Goal: Task Accomplishment & Management: Manage account settings

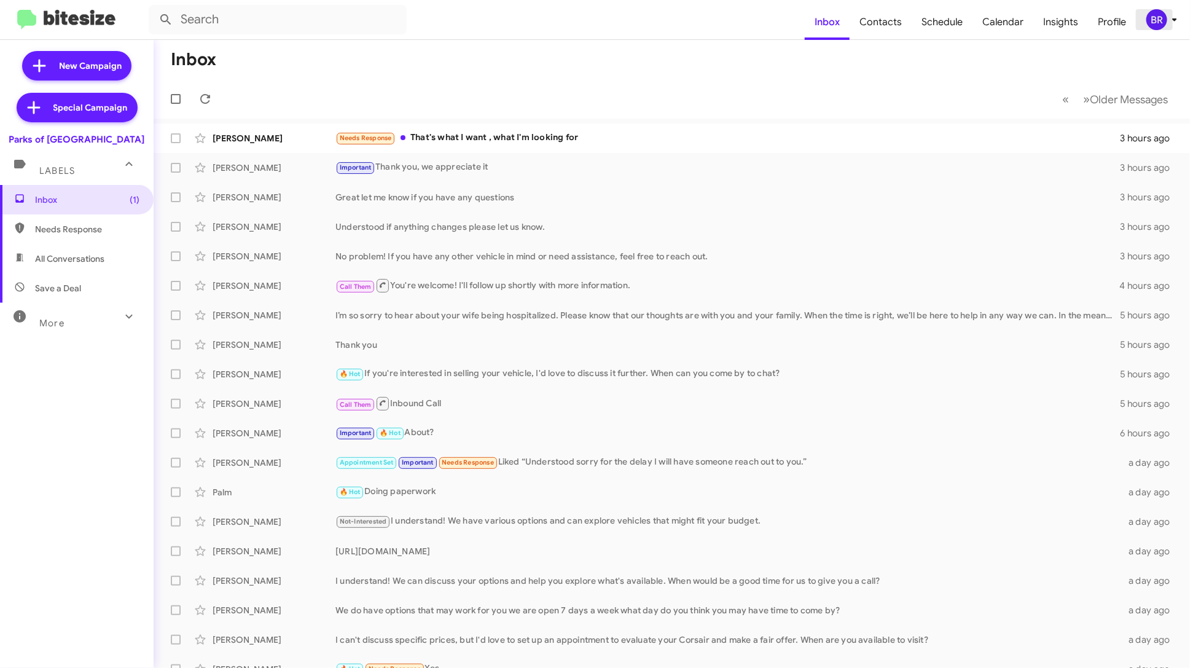
click at [1170, 16] on icon at bounding box center [1174, 19] width 15 height 15
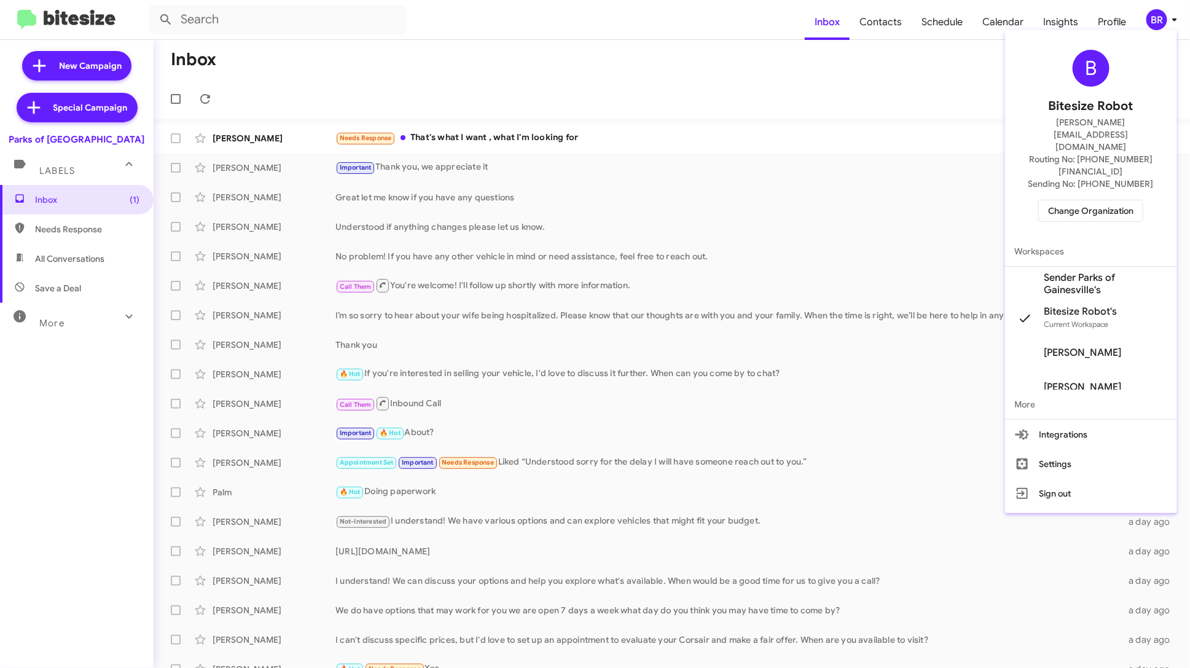
click at [1100, 200] on span "Change Organization" at bounding box center [1090, 210] width 85 height 21
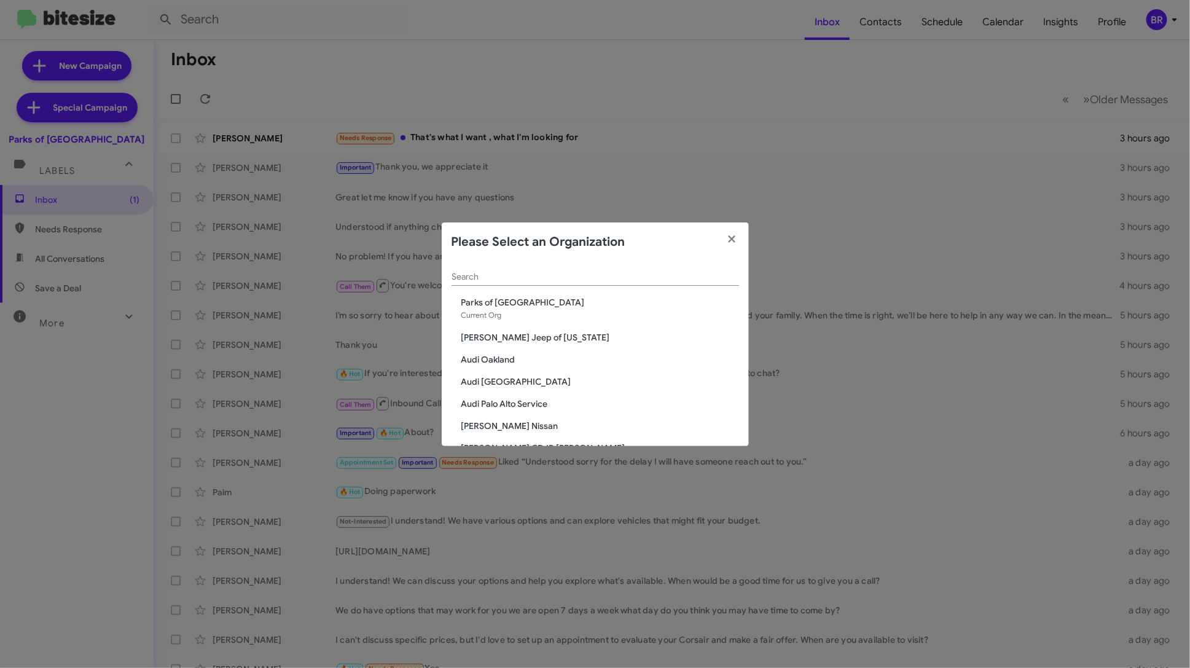
click at [541, 275] on input "Search" at bounding box center [596, 277] width 288 height 10
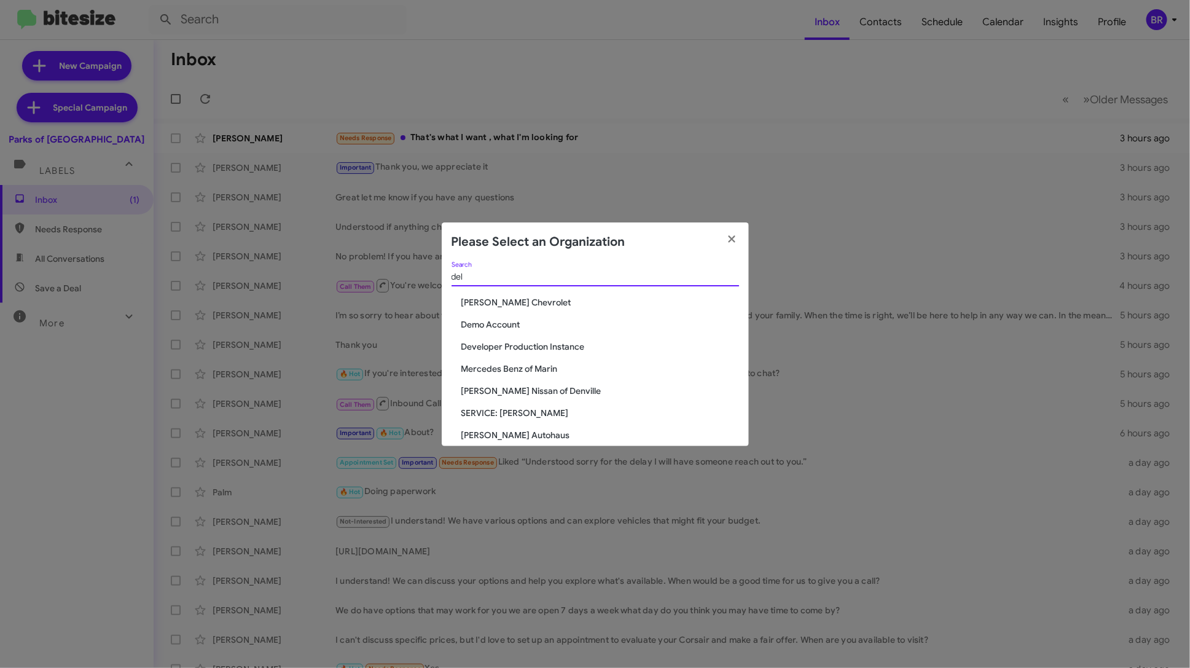
type input "del"
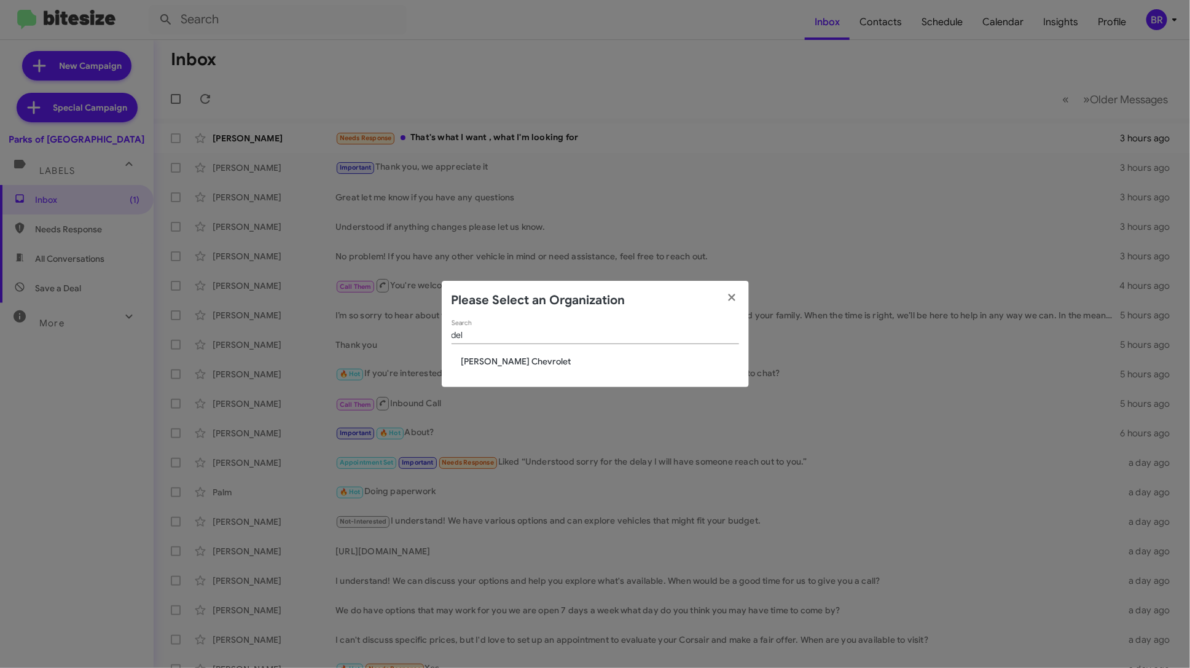
click at [499, 364] on span "[PERSON_NAME] Chevrolet" at bounding box center [600, 361] width 278 height 12
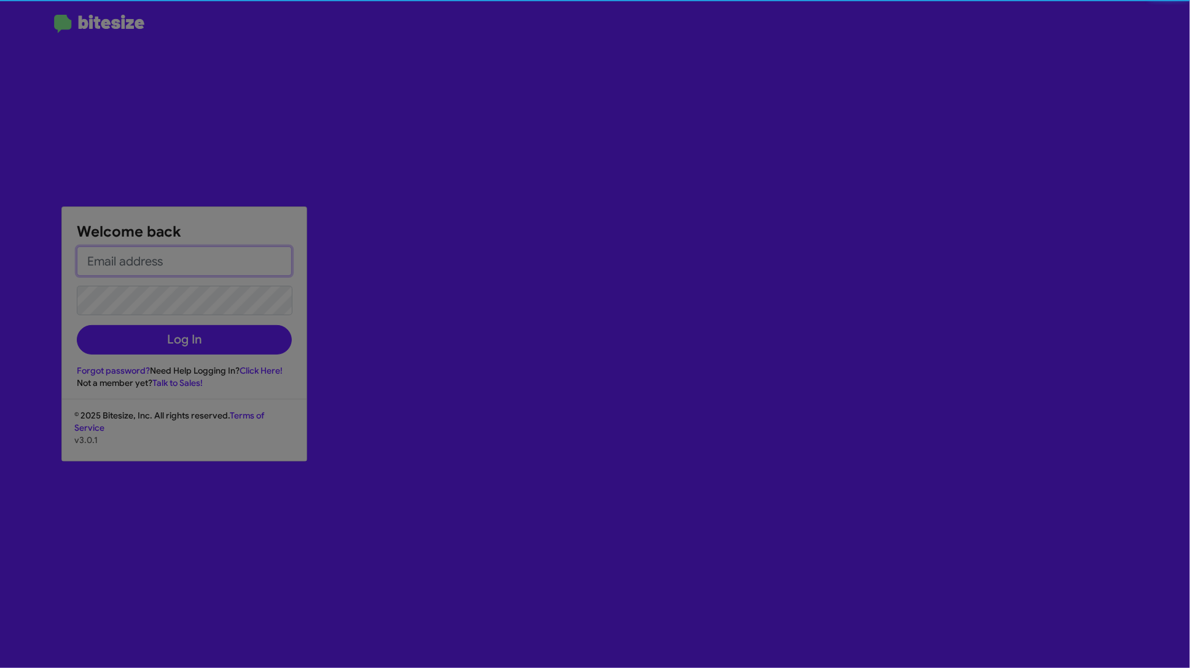
type input "[PERSON_NAME][EMAIL_ADDRESS][DOMAIN_NAME]"
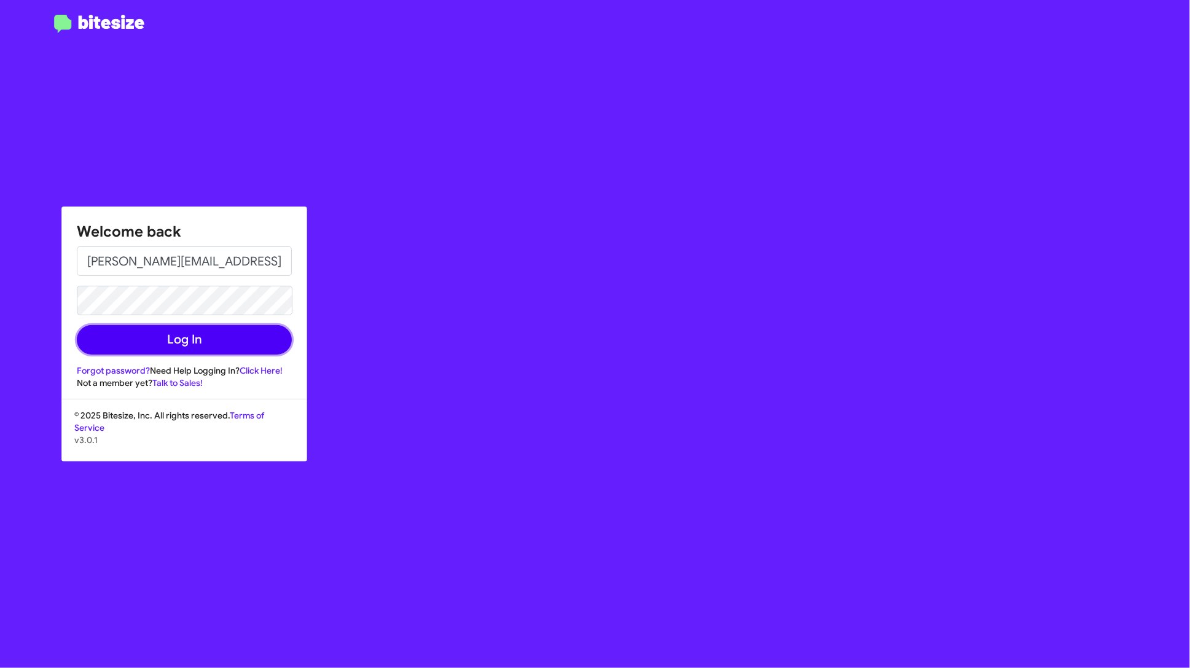
click at [243, 343] on button "Log In" at bounding box center [184, 339] width 215 height 29
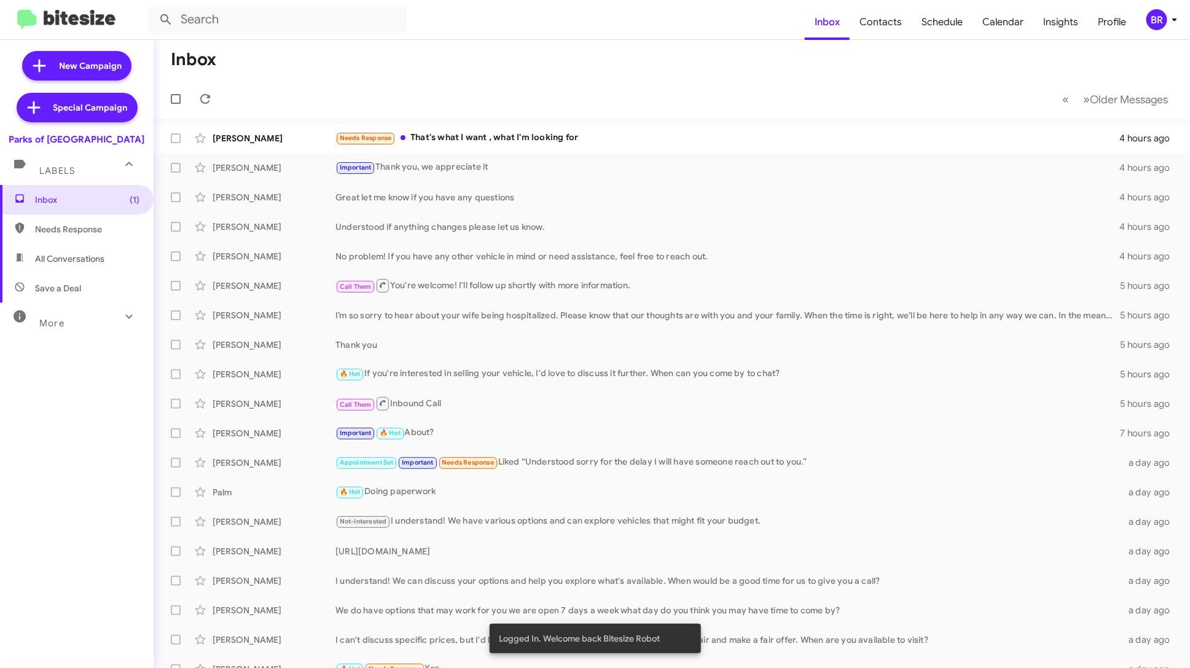
click at [1175, 4] on mat-toolbar "Inbox Contacts Schedule Calendar Insights Profile BR" at bounding box center [595, 19] width 1190 height 39
click at [671, 181] on span "Jennifer Scott Important Thank you, we appreciate it 4 hours ago" at bounding box center [672, 167] width 1036 height 29
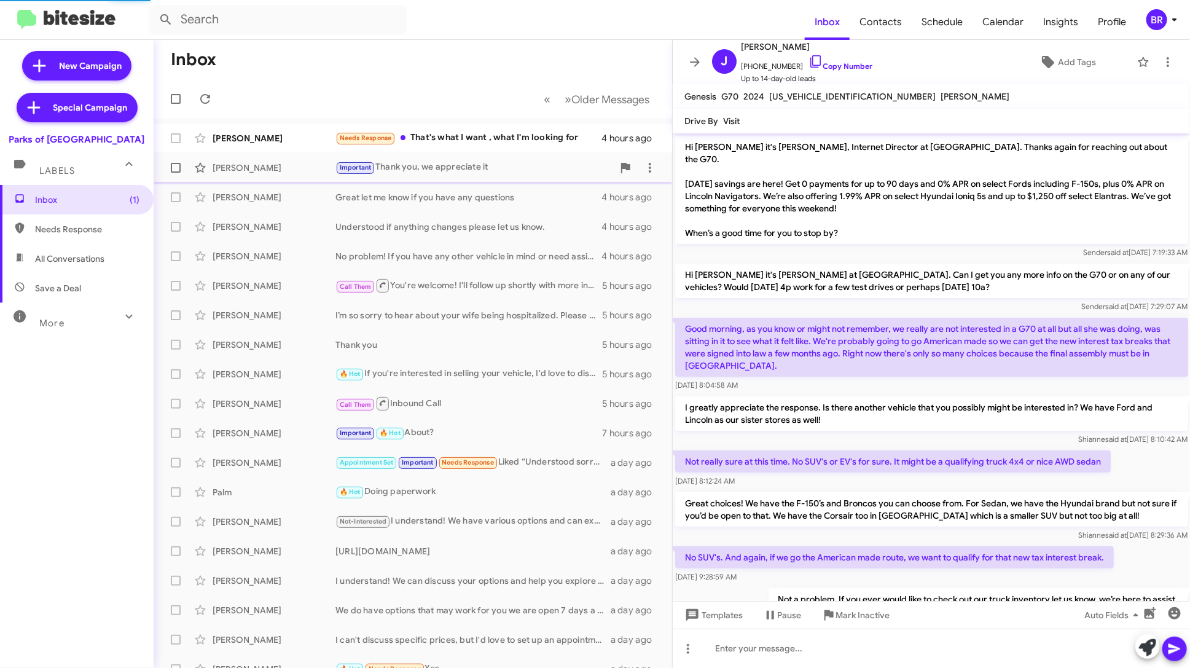
scroll to position [299, 0]
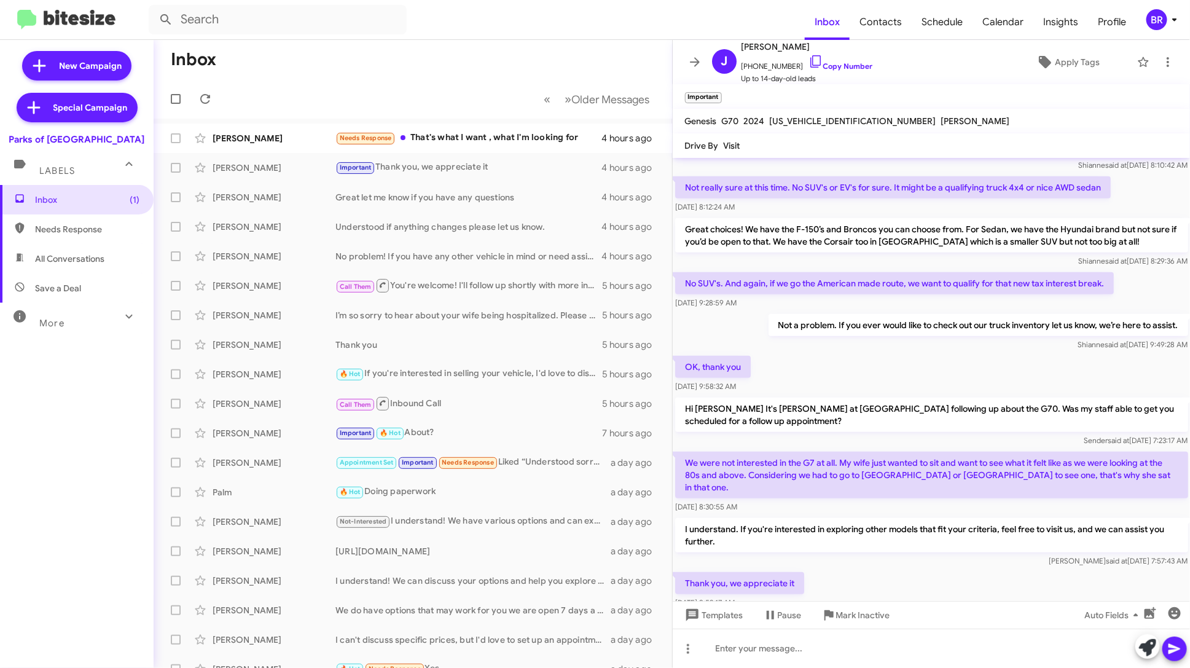
click at [1172, 18] on icon at bounding box center [1174, 19] width 15 height 15
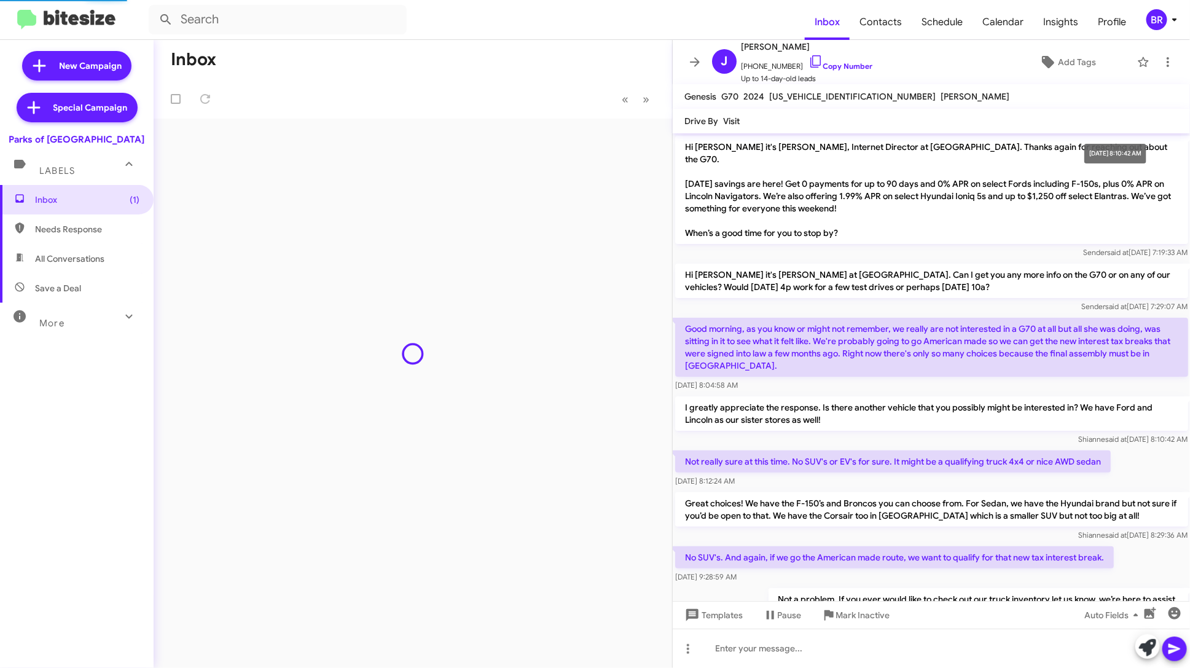
scroll to position [249, 0]
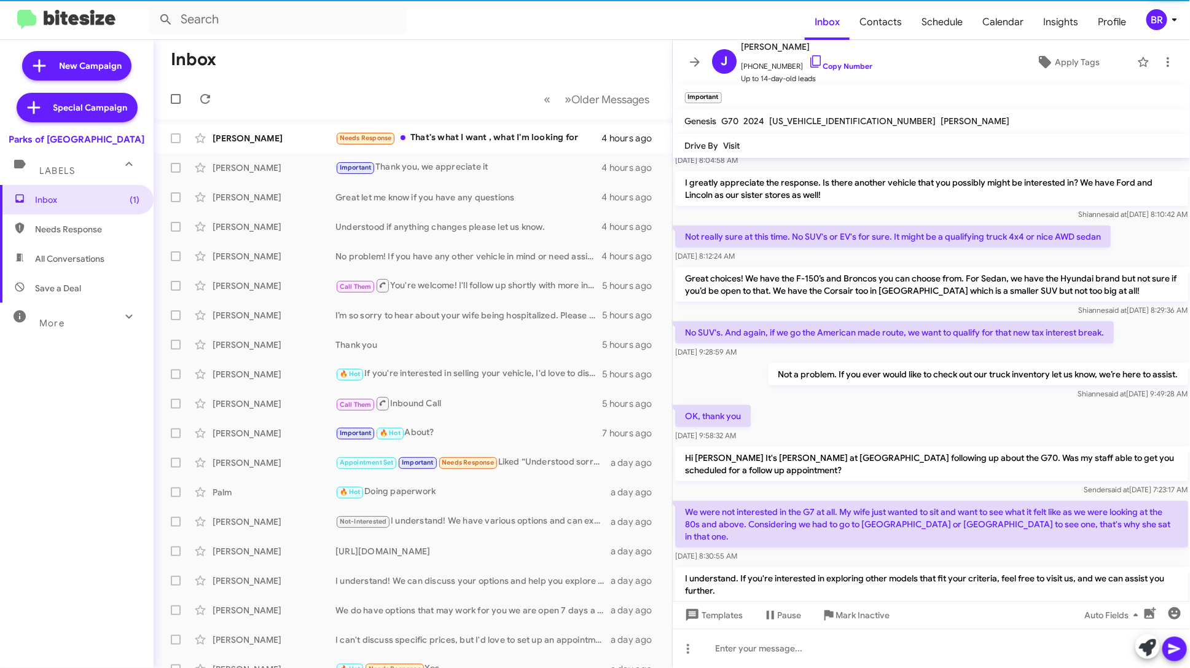
click at [1161, 22] on div "BR" at bounding box center [1156, 19] width 21 height 21
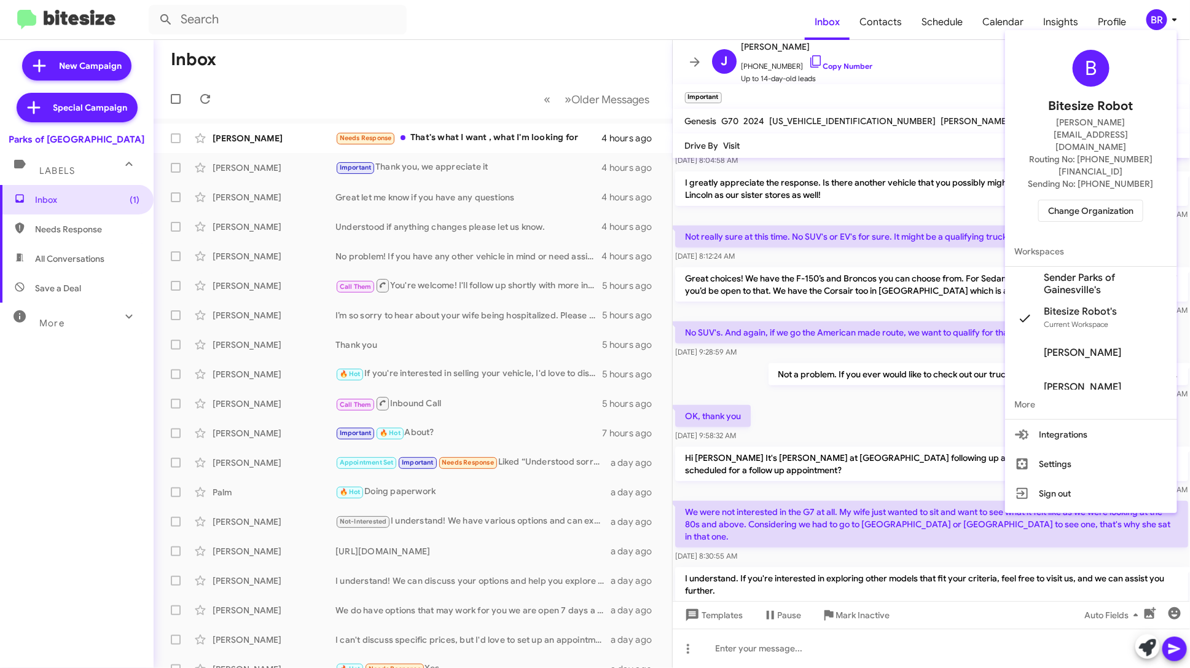
click at [1112, 200] on span "Change Organization" at bounding box center [1090, 210] width 85 height 21
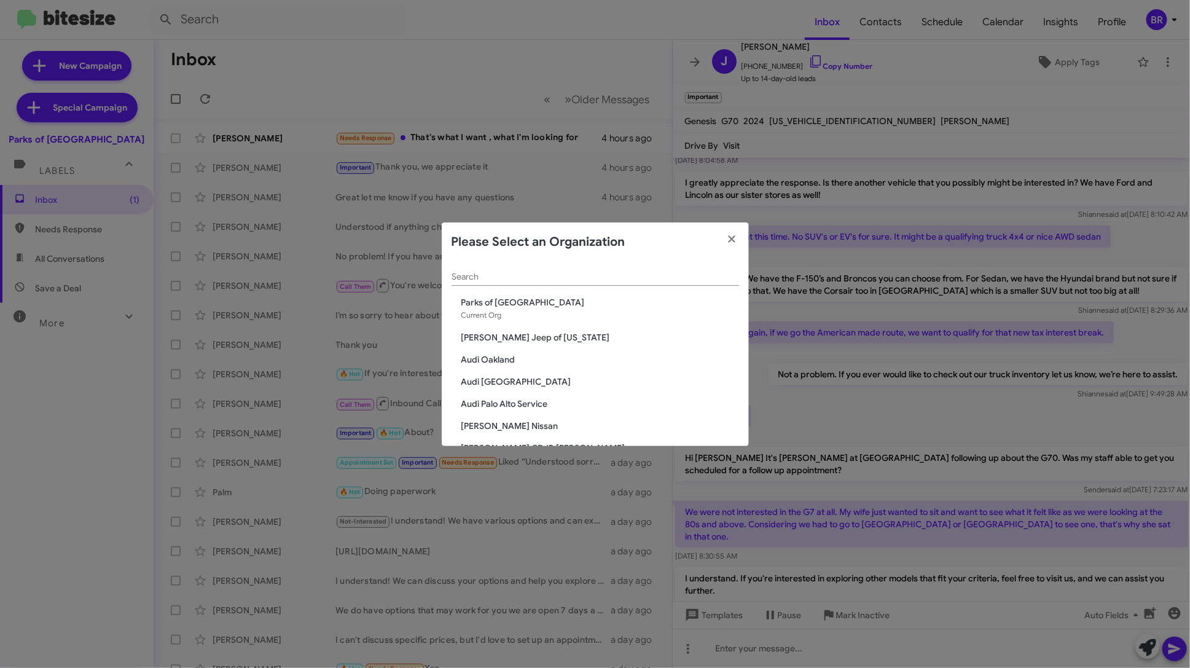
click at [560, 273] on input "Search" at bounding box center [596, 277] width 288 height 10
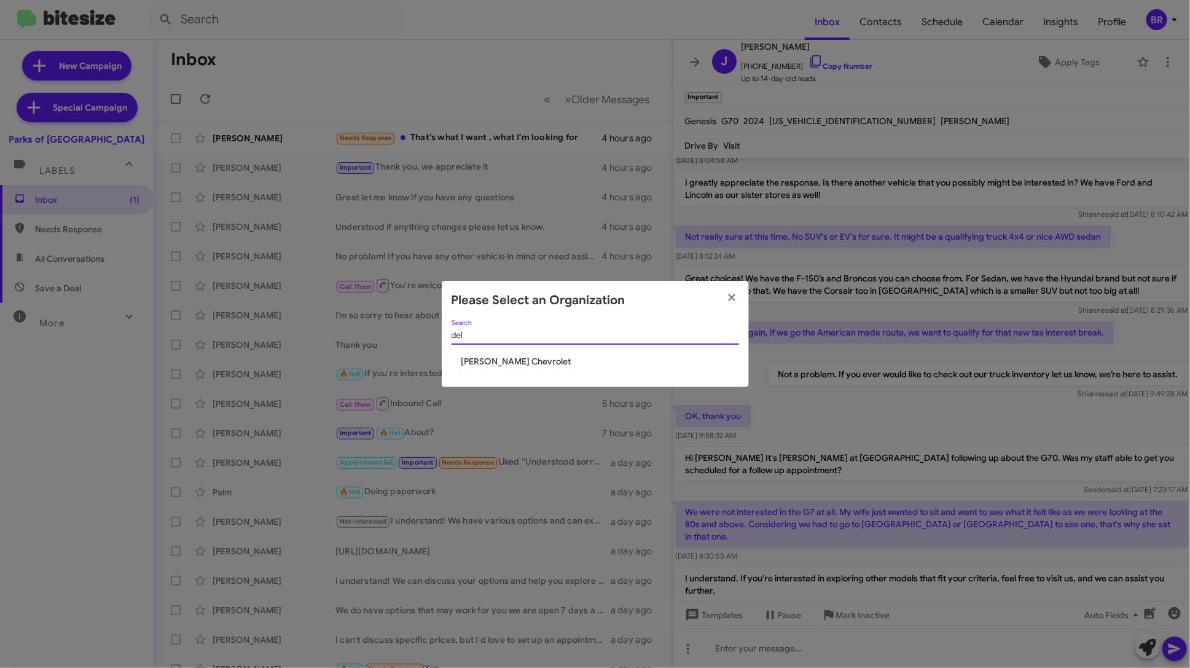
type input "del"
click at [498, 360] on span "[PERSON_NAME] Chevrolet" at bounding box center [600, 361] width 278 height 12
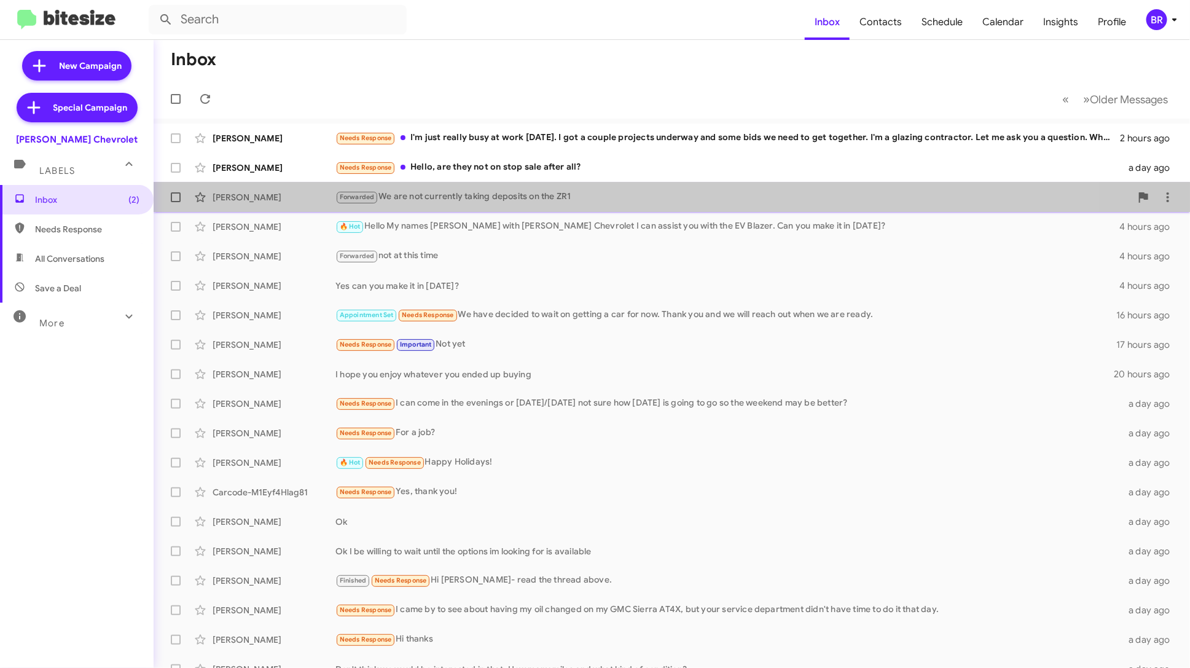
click at [520, 200] on div "Forwarded We are not currently taking deposits on the ZR1" at bounding box center [733, 197] width 796 height 14
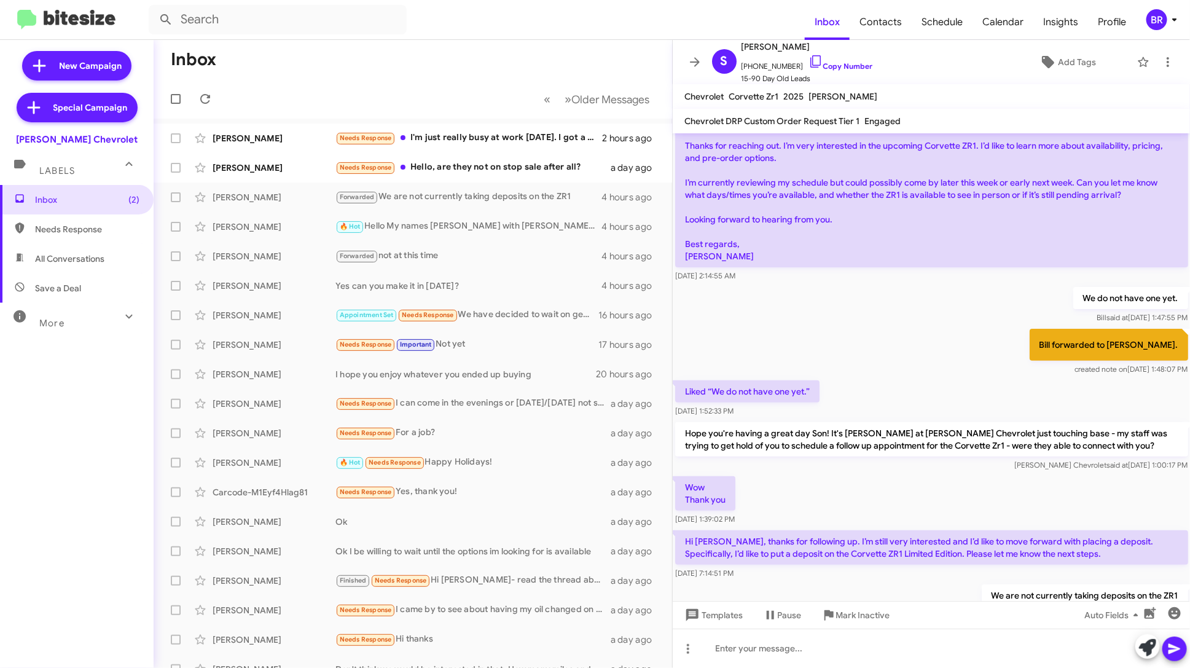
scroll to position [129, 0]
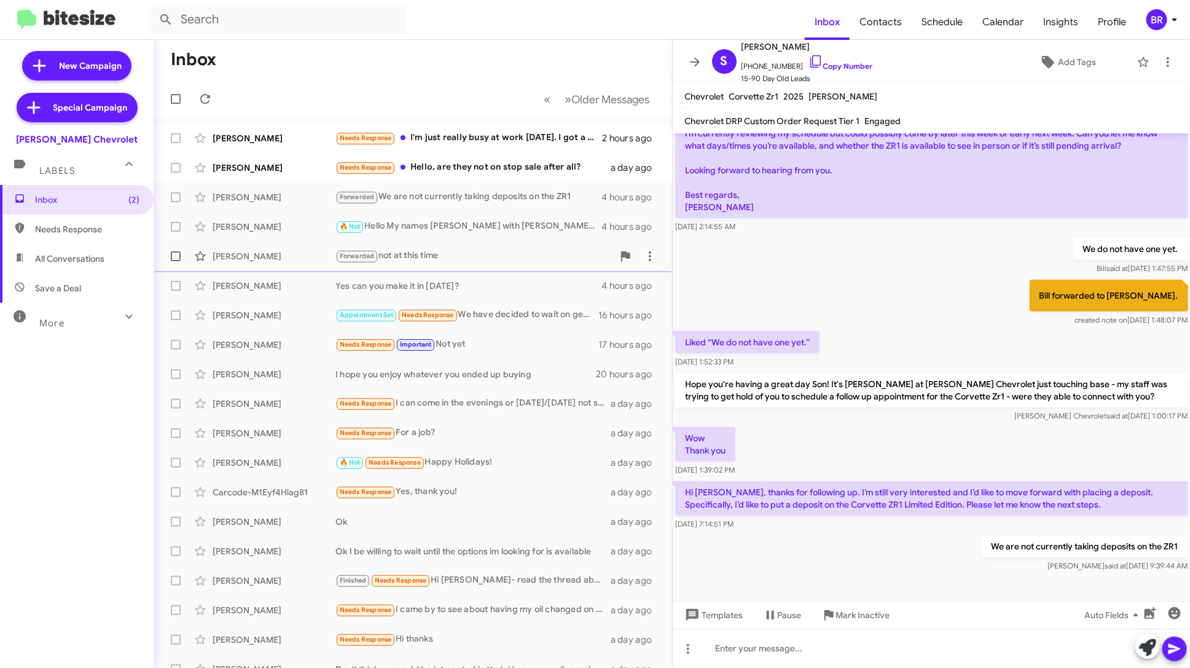
click at [466, 255] on div "Forwarded not at this time" at bounding box center [474, 256] width 278 height 14
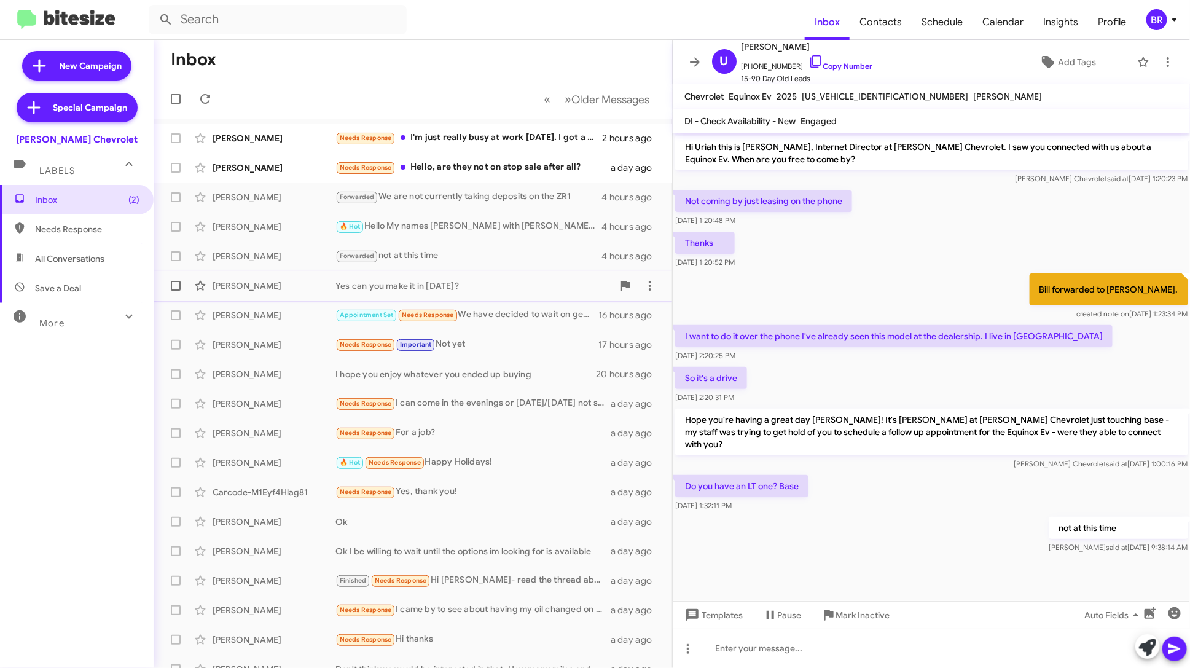
click at [469, 286] on div "Yes can you make it in [DATE]?" at bounding box center [474, 286] width 278 height 12
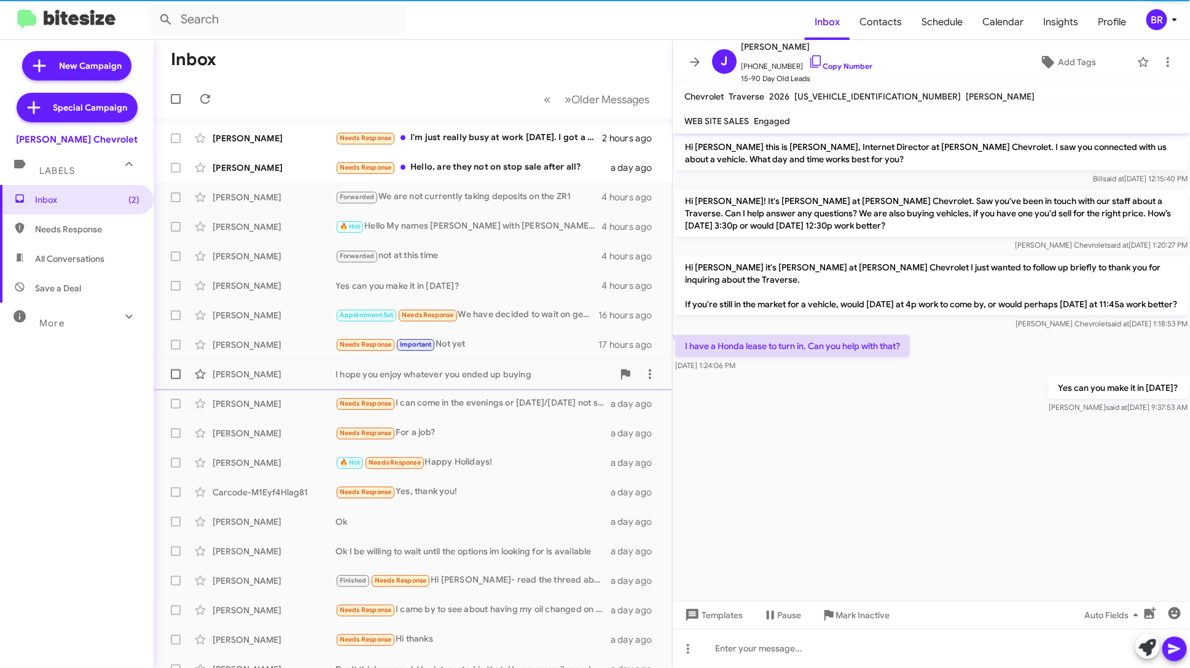
click at [481, 377] on div "I hope you enjoy whatever you ended up buying" at bounding box center [474, 374] width 278 height 12
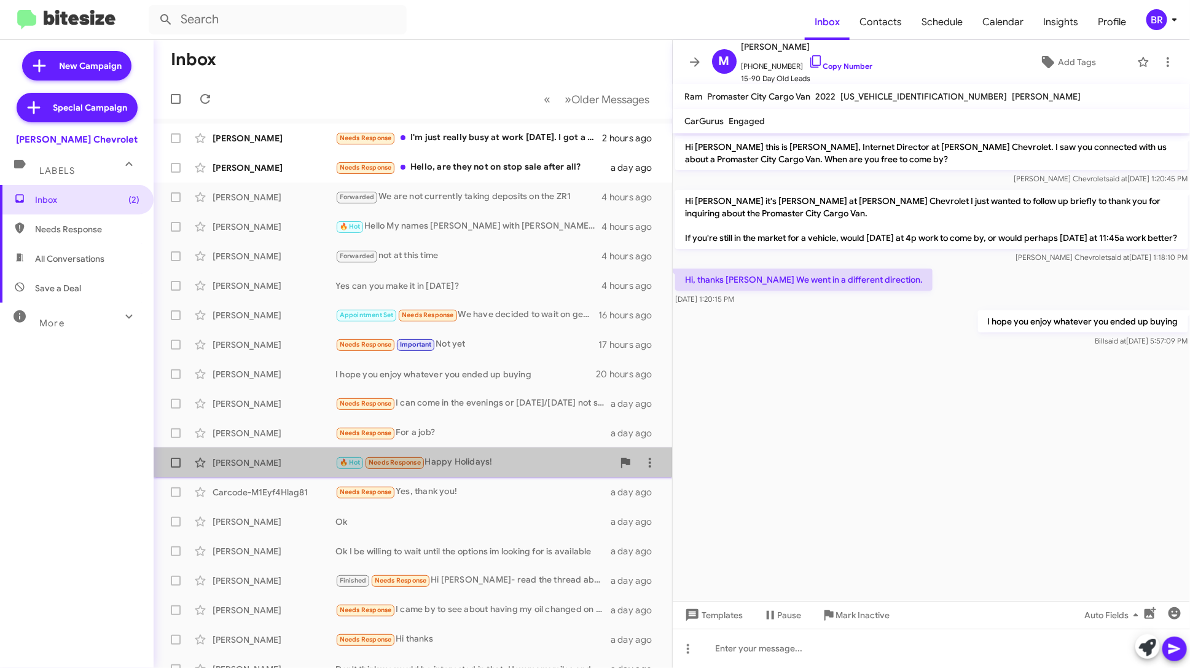
click at [493, 458] on div "🔥 Hot Needs Response Happy Holidays!" at bounding box center [474, 462] width 278 height 14
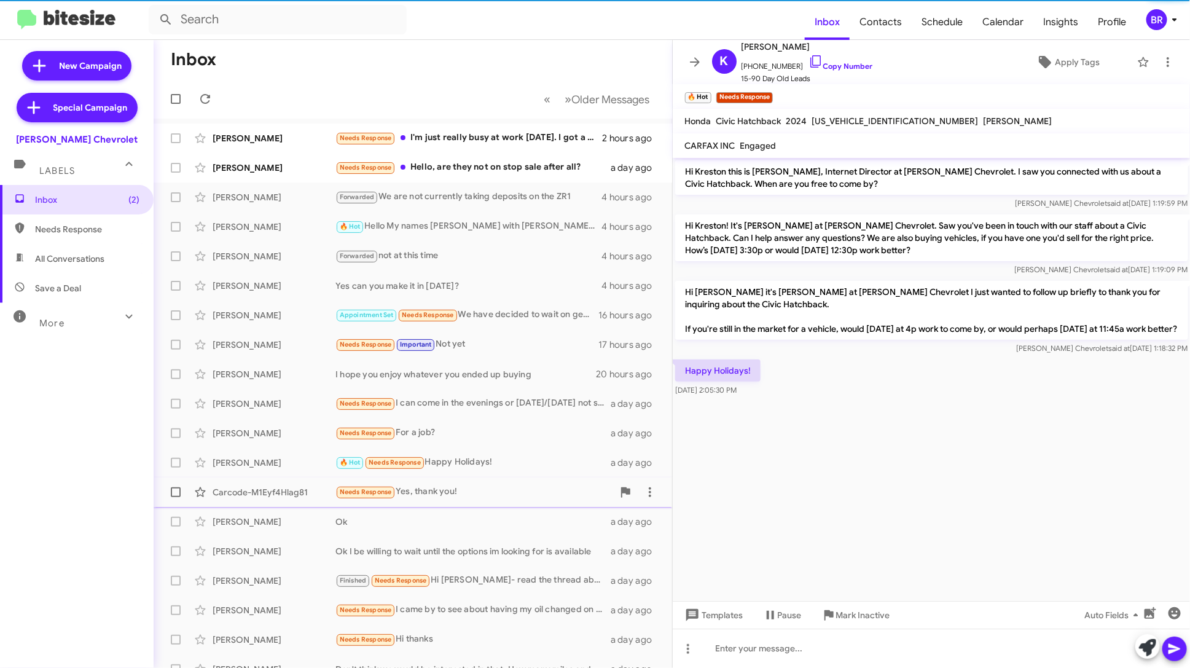
click at [497, 501] on div "Carcode-M1Eyf4Hlag81 Needs Response Yes, thank you! a day ago" at bounding box center [412, 492] width 499 height 25
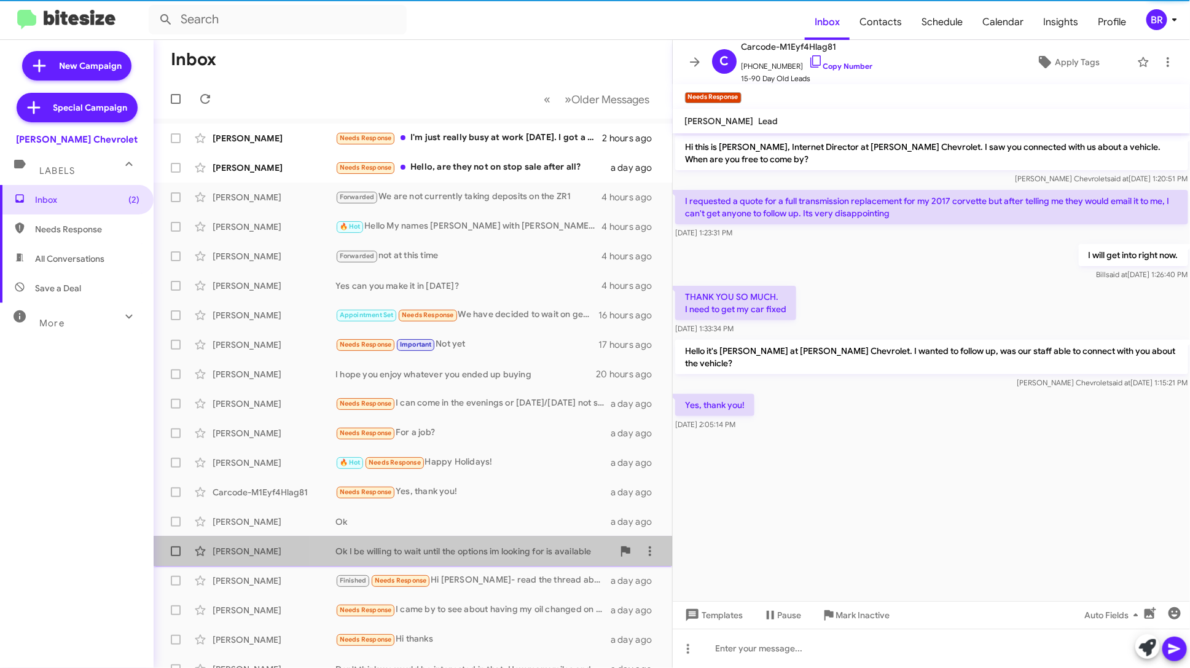
click at [500, 539] on div "Danny North Ok I be willing to wait until the options im looking for is availab…" at bounding box center [412, 551] width 499 height 25
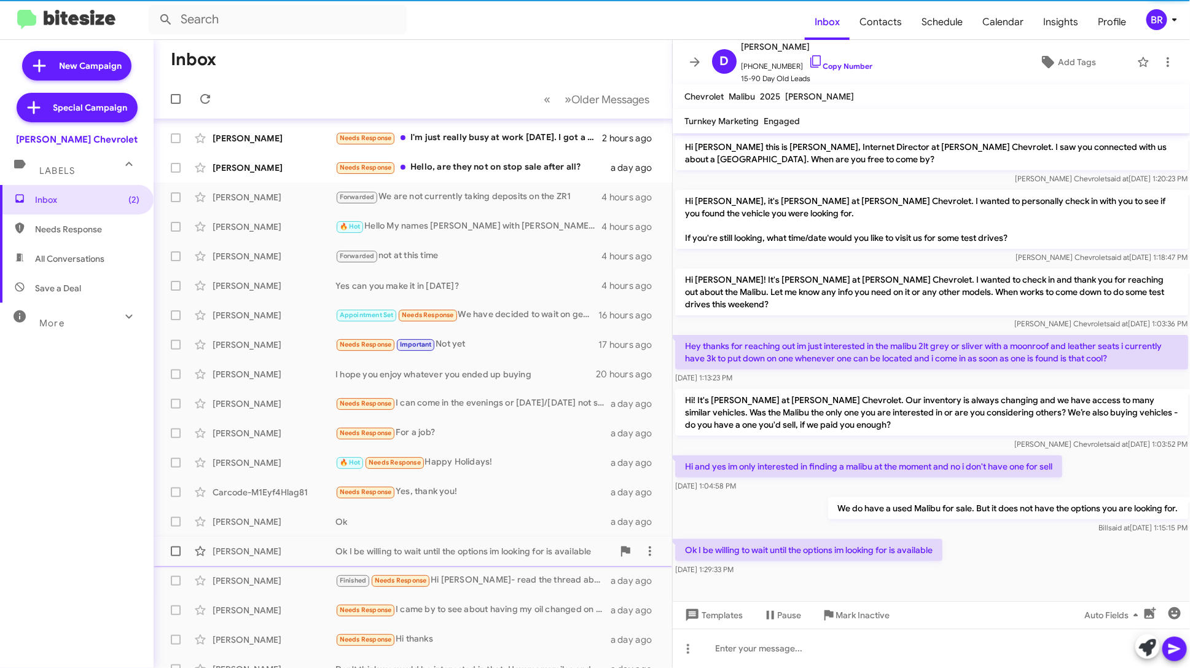
scroll to position [45, 0]
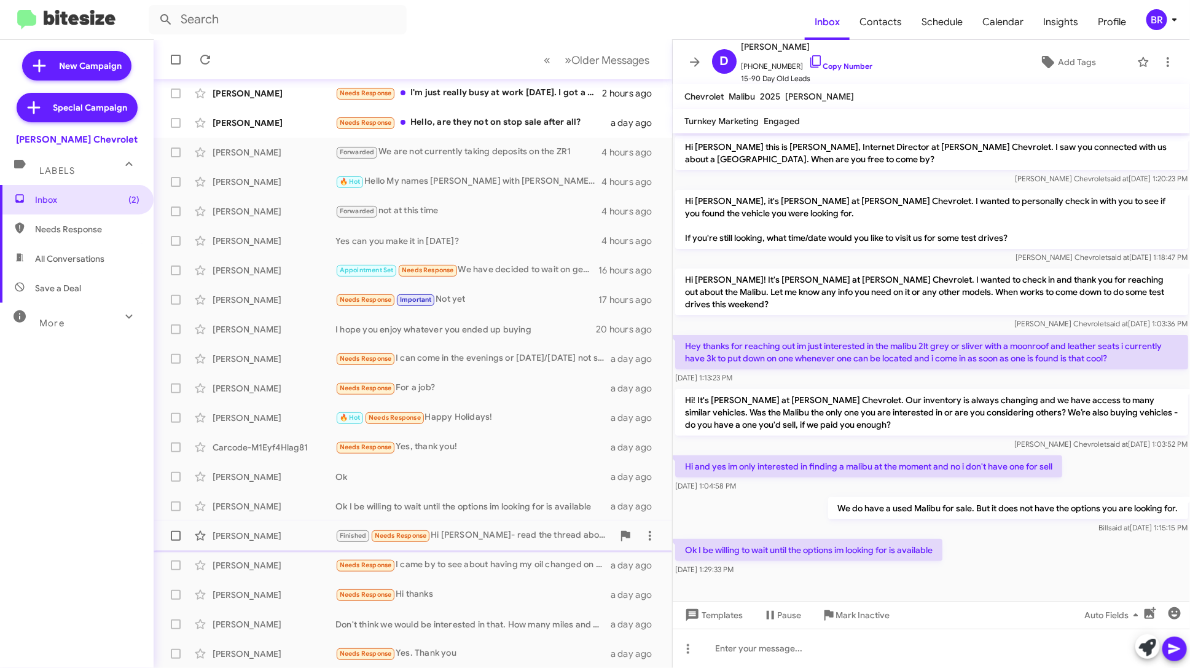
click at [501, 538] on div "Finished Needs Response Hi Bill- read the thread above." at bounding box center [474, 535] width 278 height 14
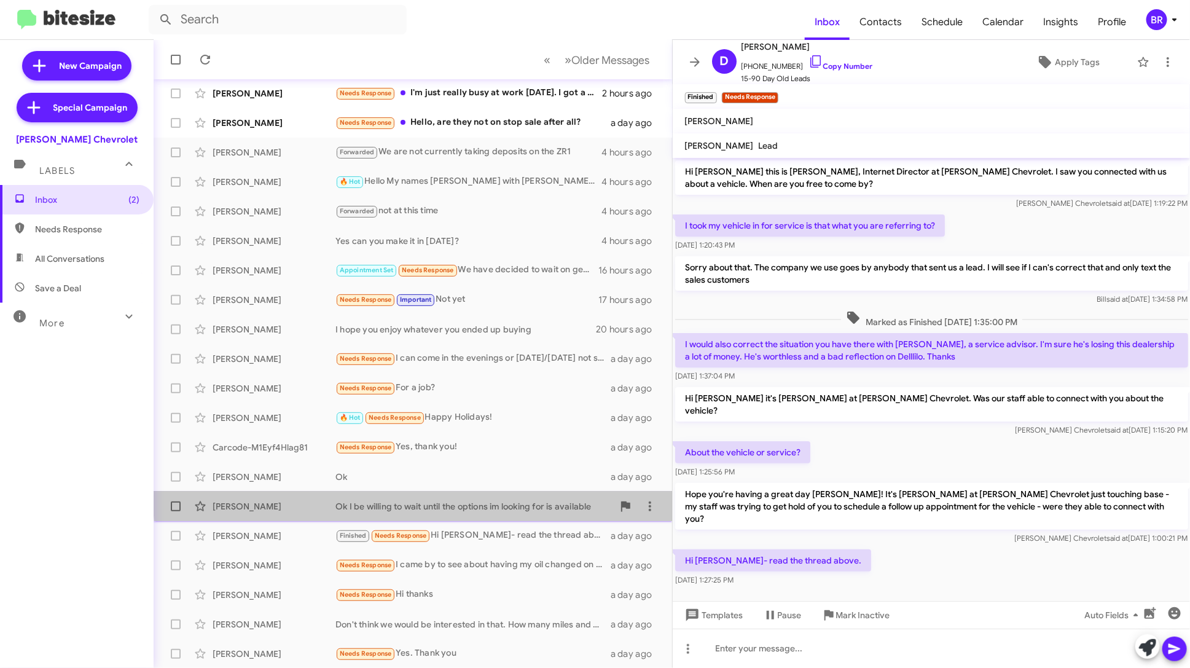
click at [512, 496] on div "Danny North Ok I be willing to wait until the options im looking for is availab…" at bounding box center [412, 506] width 499 height 25
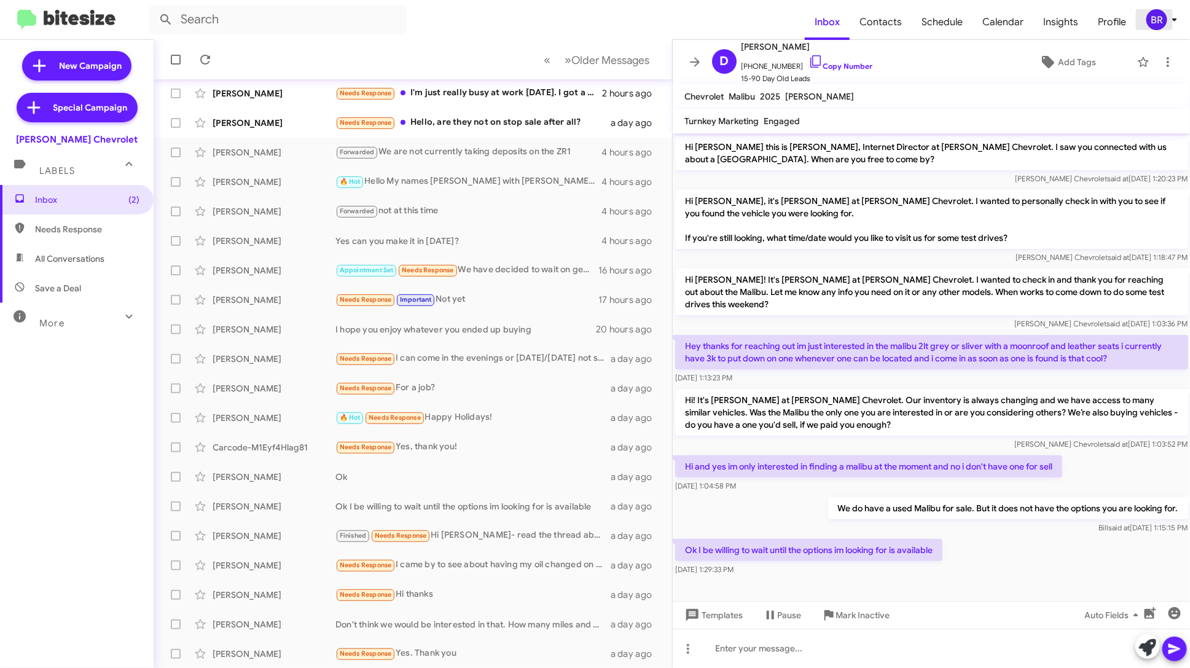
click at [1167, 22] on div "BR" at bounding box center [1156, 19] width 21 height 21
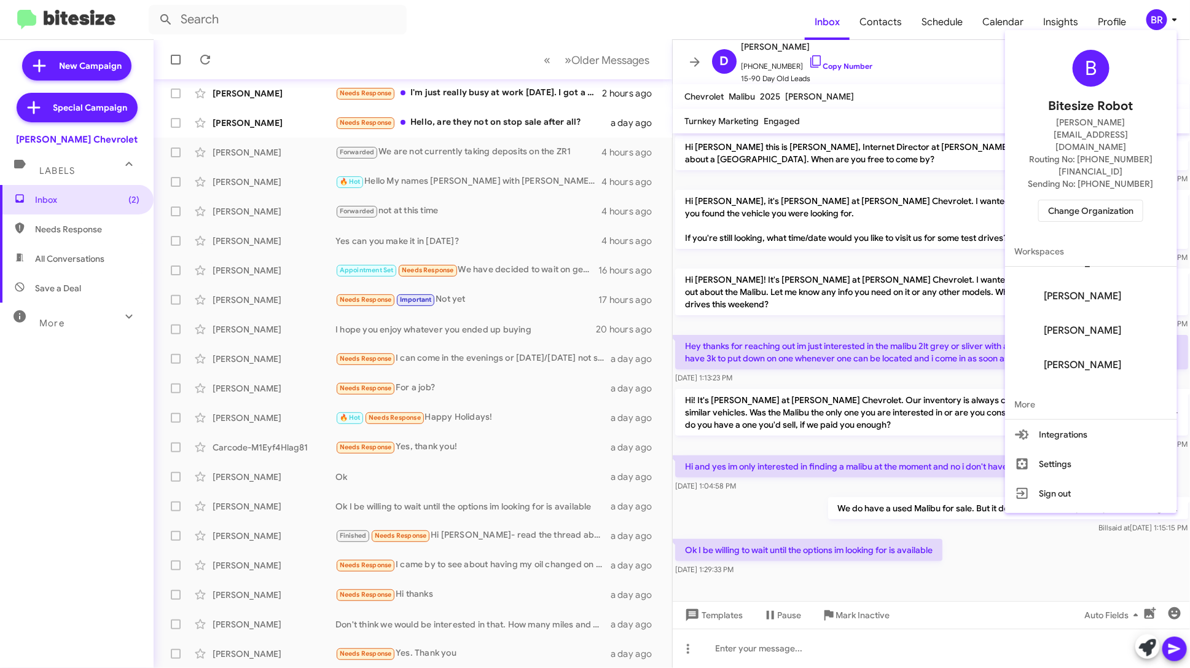
scroll to position [427, 0]
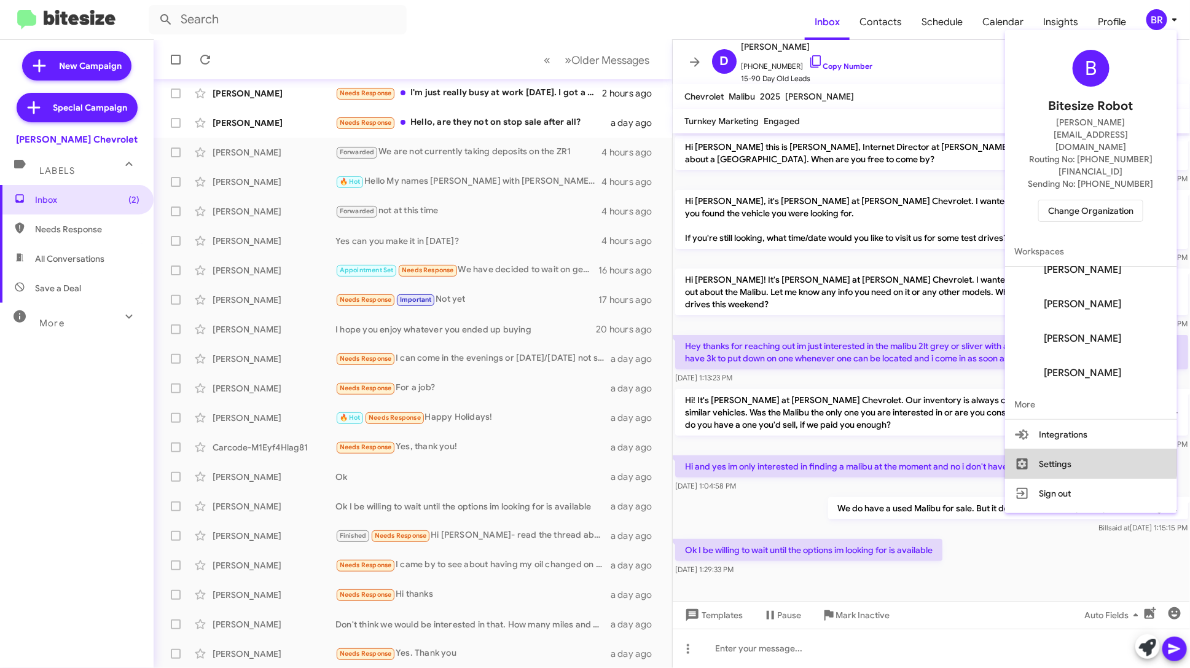
click at [1075, 449] on button "Settings" at bounding box center [1091, 463] width 172 height 29
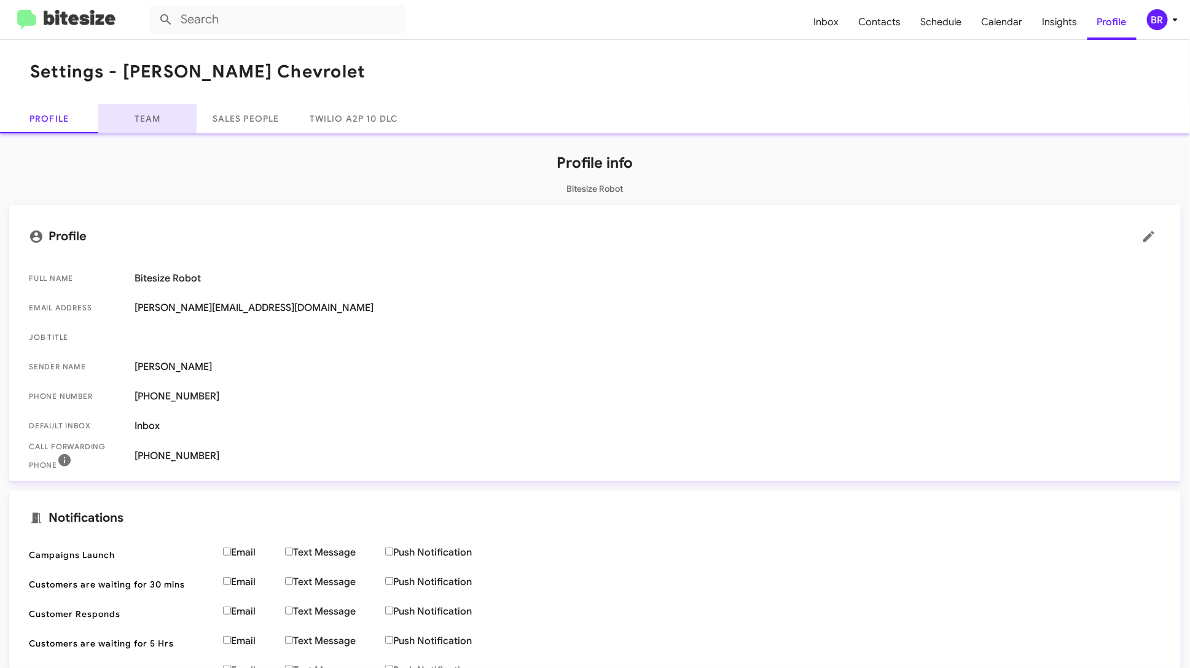
click at [151, 122] on link "Team" at bounding box center [147, 118] width 98 height 29
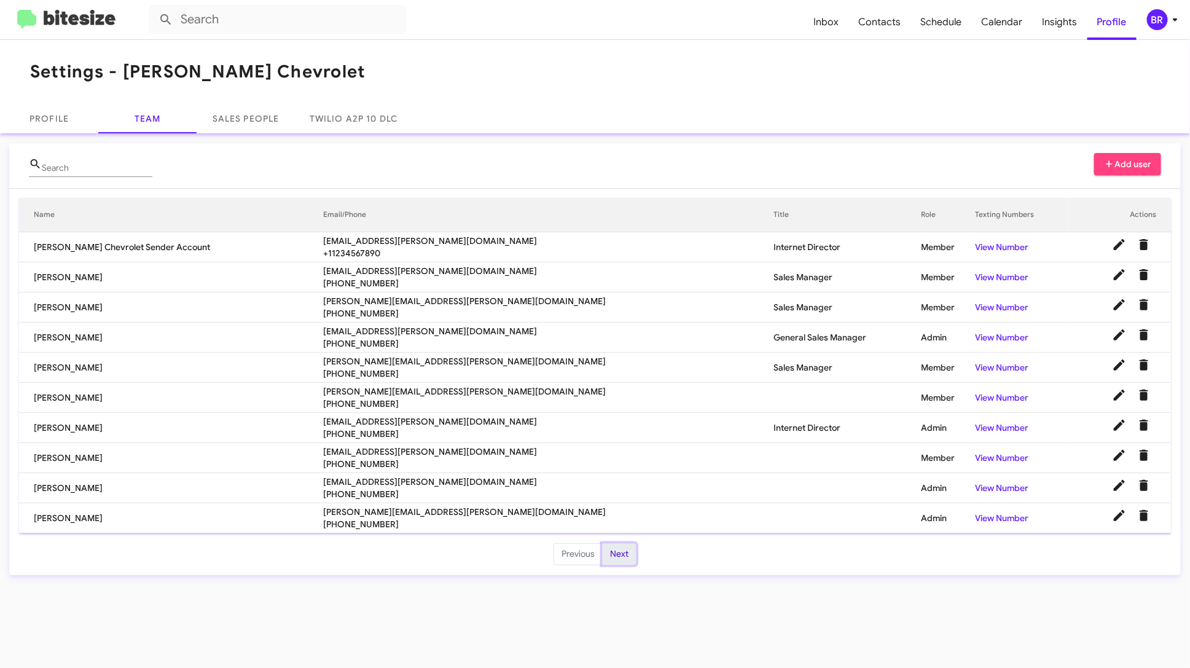
click at [624, 549] on button "Next" at bounding box center [619, 554] width 34 height 22
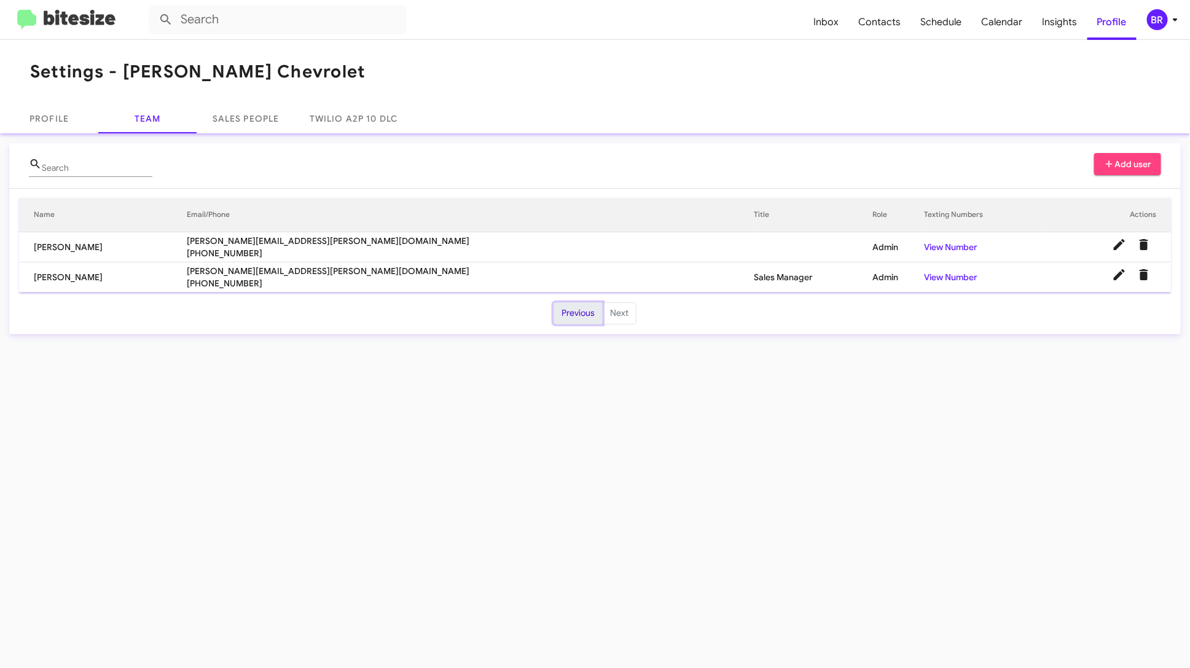
click at [568, 313] on button "Previous" at bounding box center [578, 313] width 49 height 22
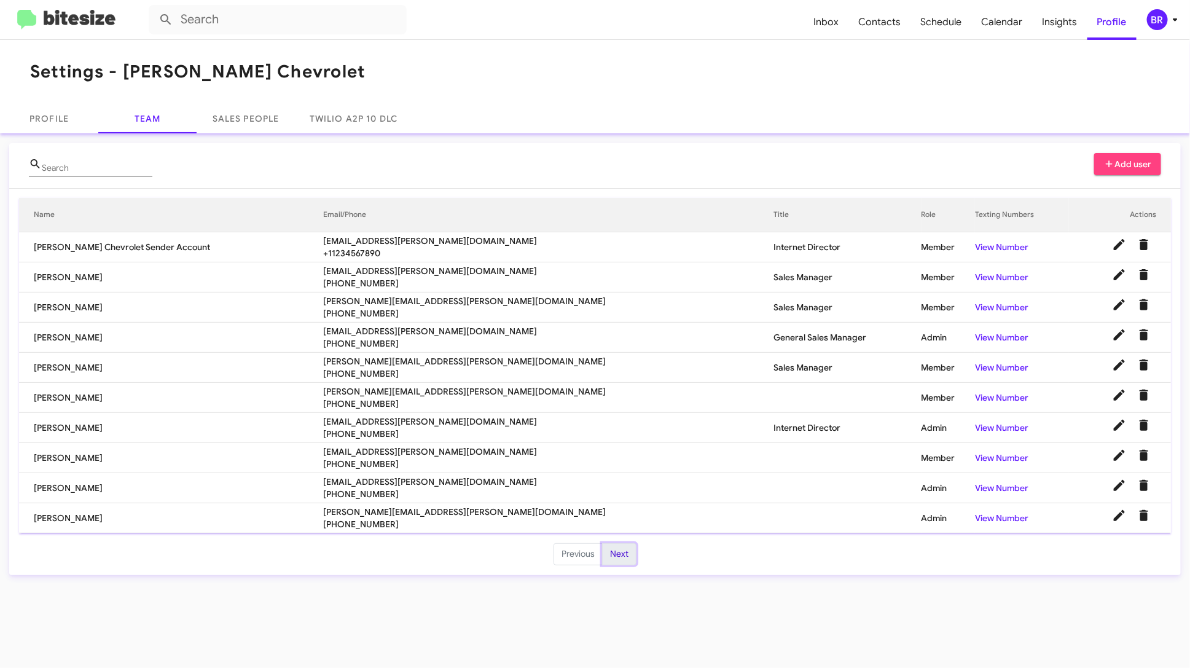
click at [626, 543] on button "Next" at bounding box center [619, 554] width 34 height 22
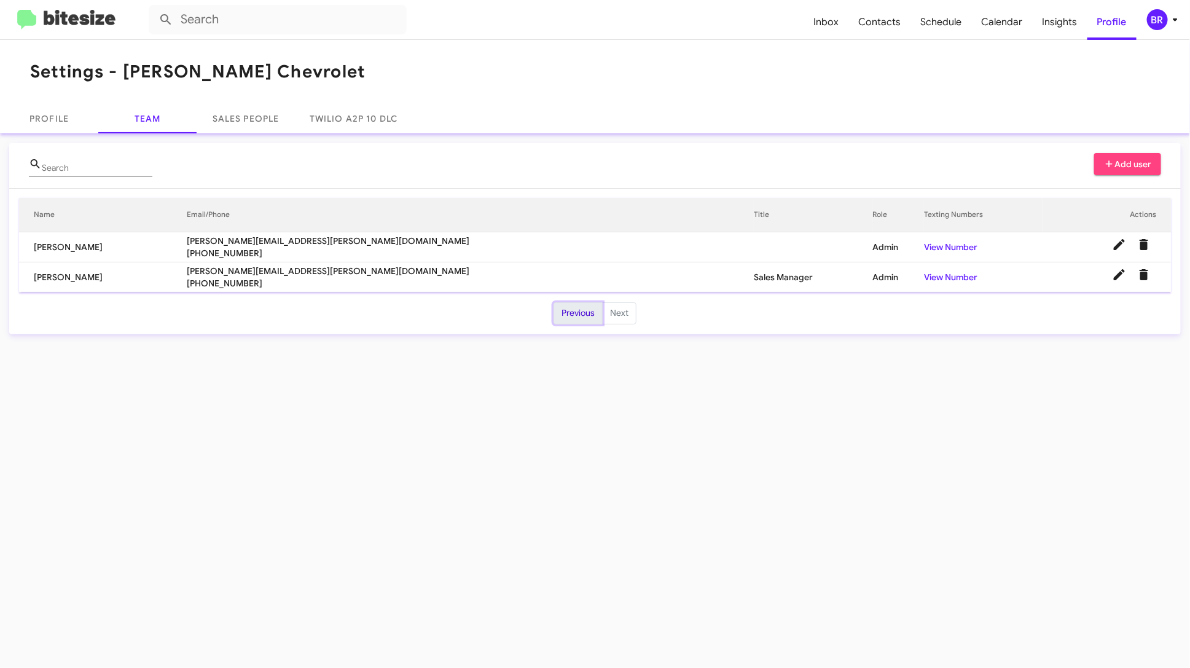
click at [576, 310] on button "Previous" at bounding box center [578, 313] width 49 height 22
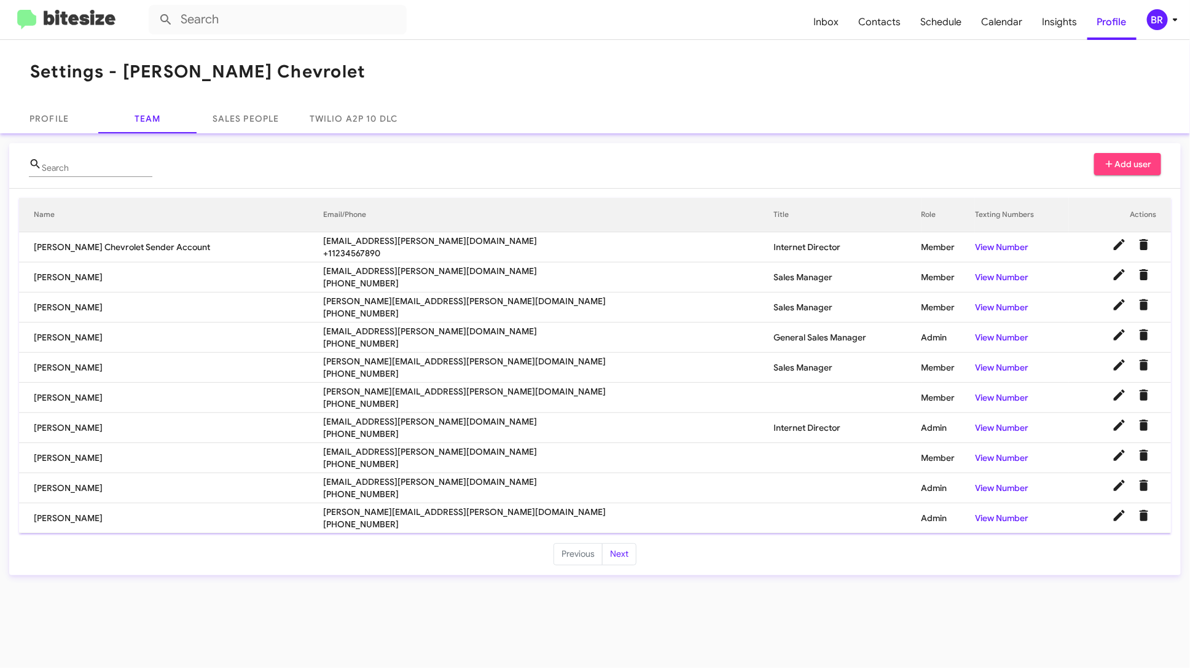
click at [1162, 18] on div "BR" at bounding box center [1157, 19] width 21 height 21
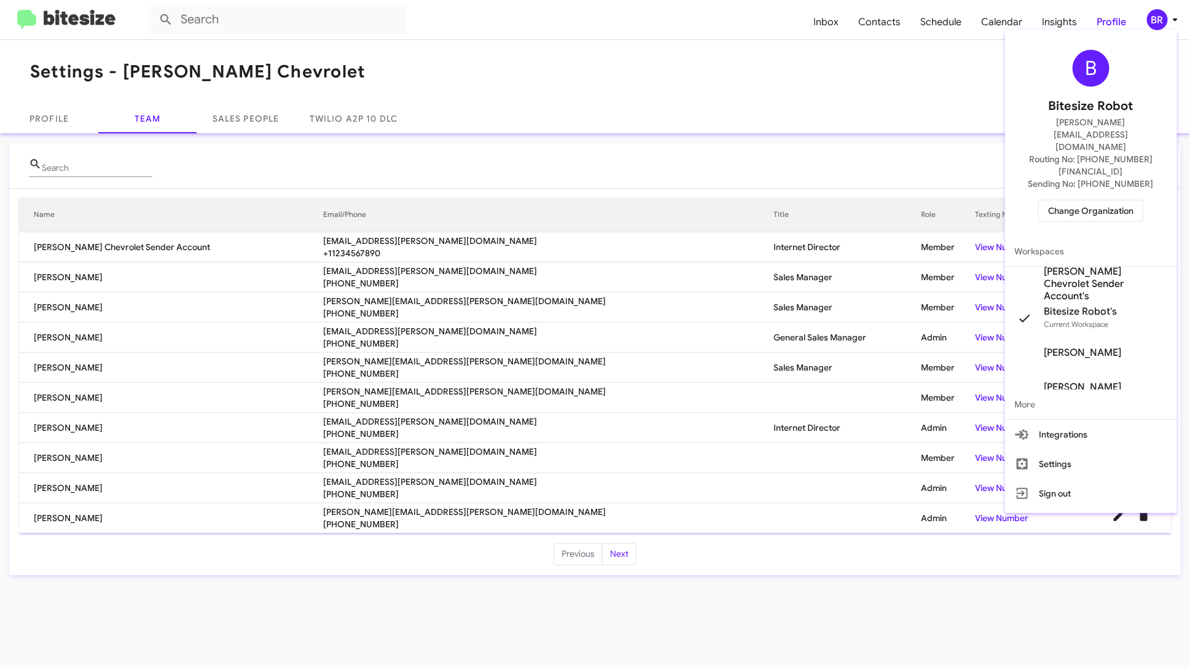
scroll to position [427, 0]
click at [839, 17] on div at bounding box center [595, 334] width 1190 height 668
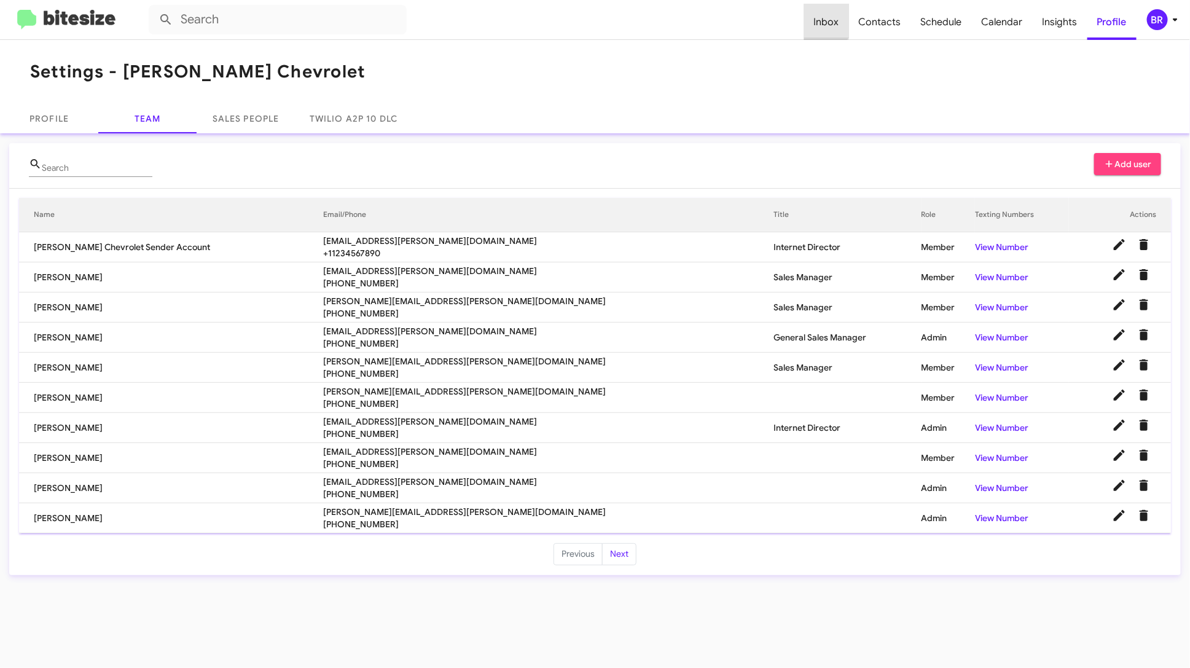
click at [831, 20] on span "Inbox" at bounding box center [826, 22] width 45 height 36
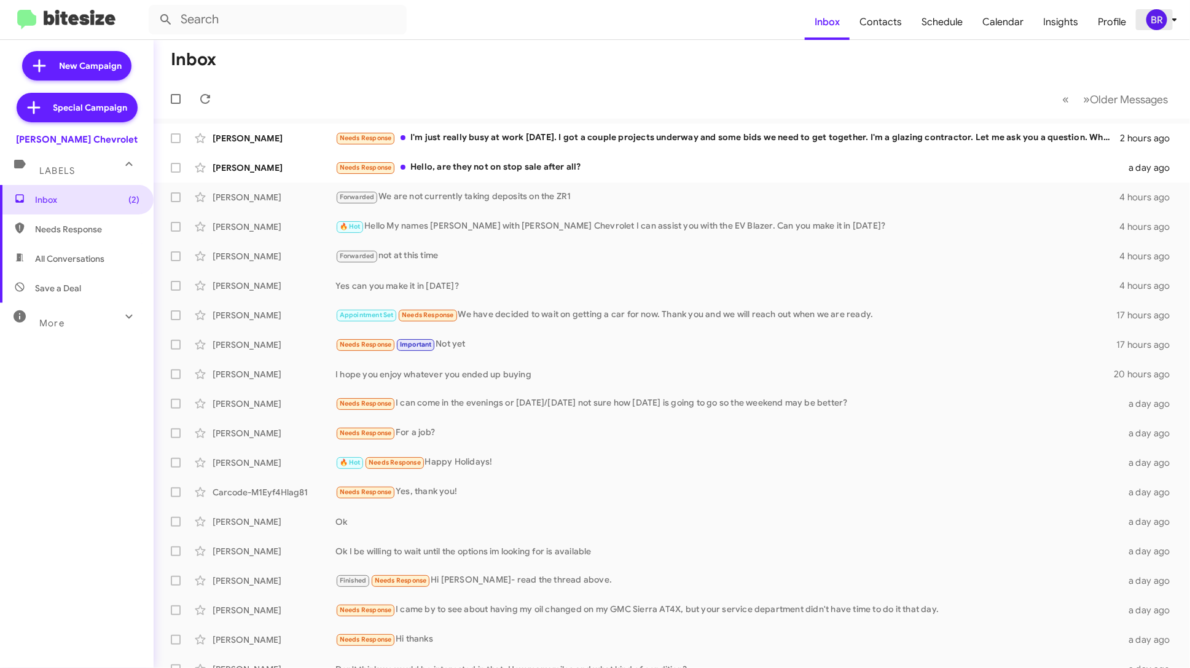
click at [1162, 23] on div "BR" at bounding box center [1156, 19] width 21 height 21
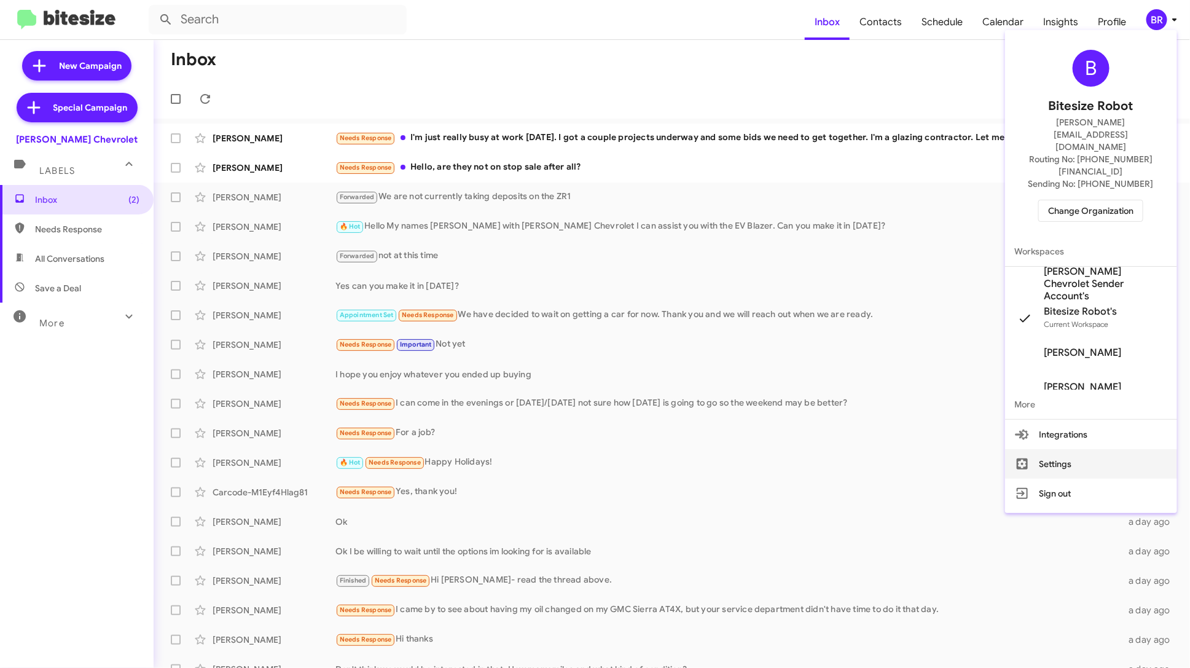
click at [1085, 449] on button "Settings" at bounding box center [1091, 463] width 172 height 29
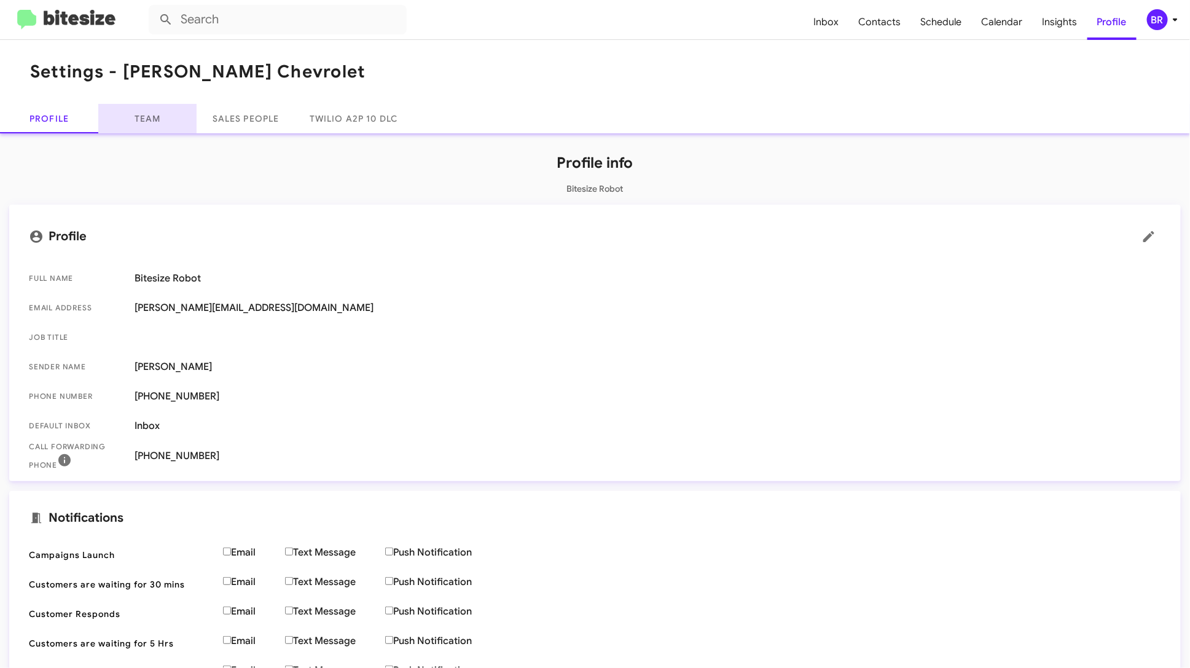
click at [151, 114] on link "Team" at bounding box center [147, 118] width 98 height 29
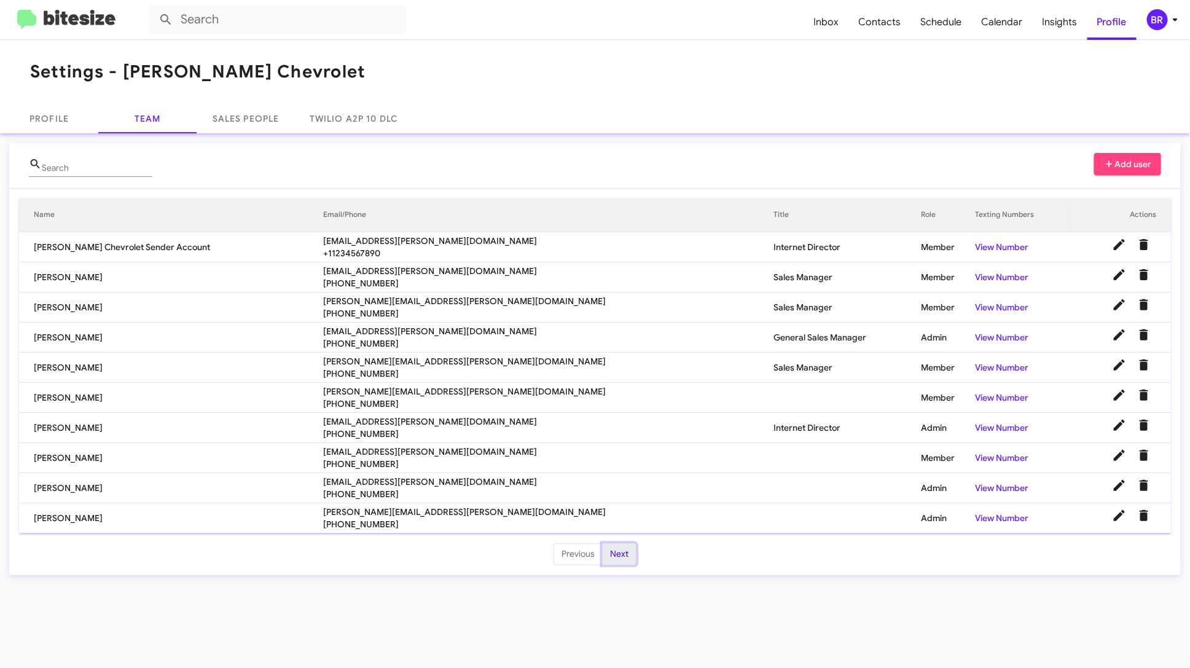
click at [616, 550] on button "Next" at bounding box center [619, 554] width 34 height 22
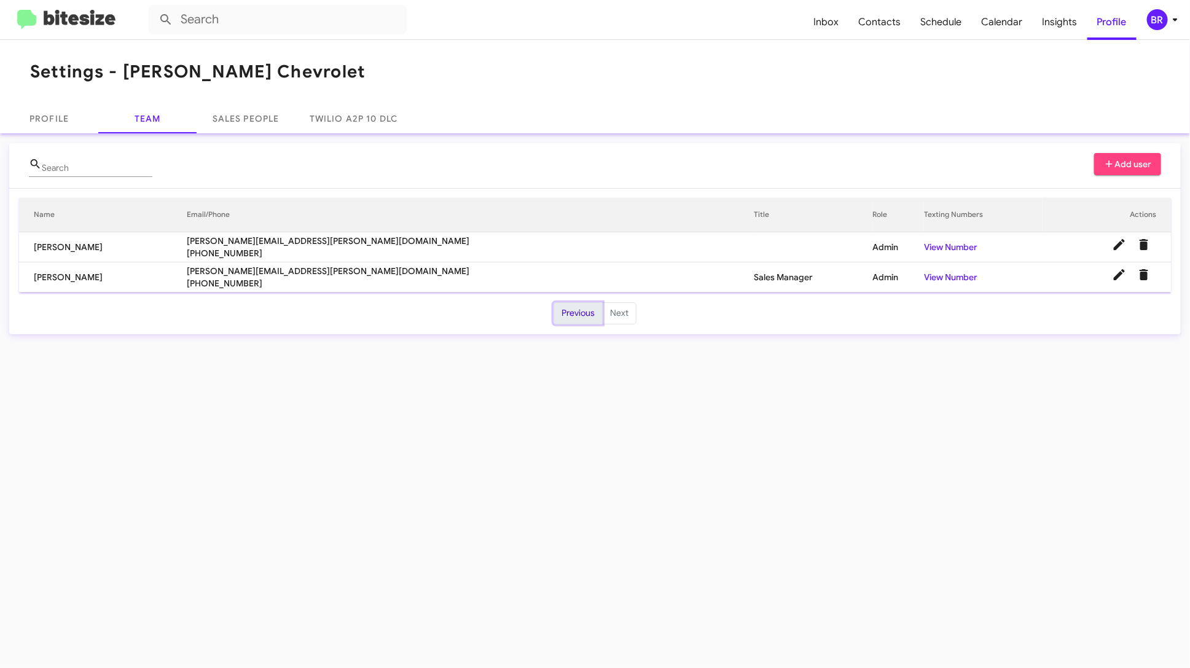
click at [577, 316] on button "Previous" at bounding box center [578, 313] width 49 height 22
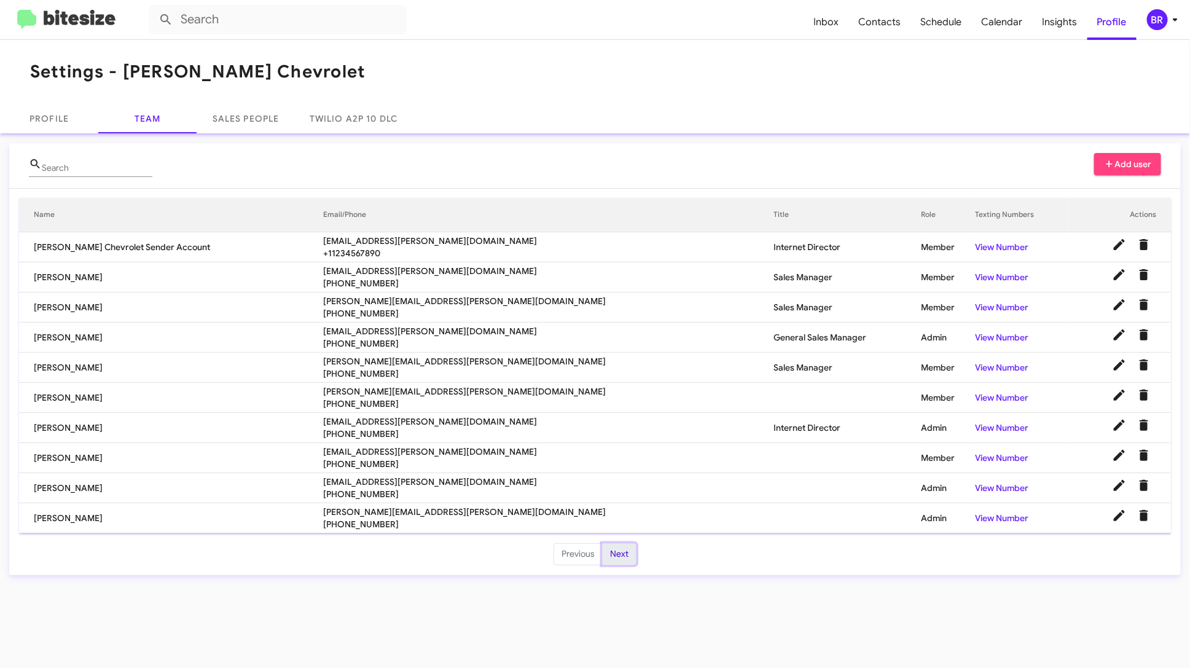
click at [613, 552] on button "Next" at bounding box center [619, 554] width 34 height 22
